Goal: Task Accomplishment & Management: Use online tool/utility

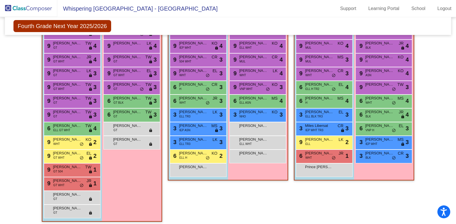
scroll to position [372, 0]
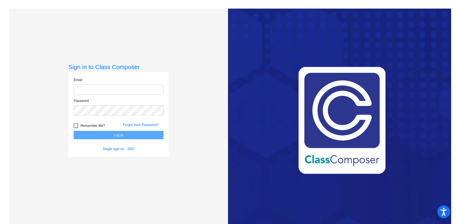
type input "tricia.travis@ocps.net"
click at [111, 138] on button "Log In" at bounding box center [119, 135] width 90 height 8
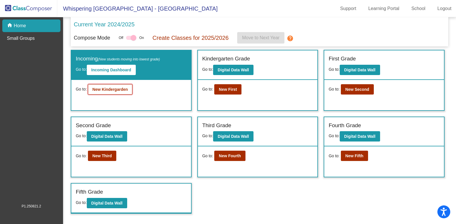
click at [111, 88] on b "New Kindergarden" at bounding box center [109, 89] width 35 height 5
